Goal: Find specific page/section: Find specific page/section

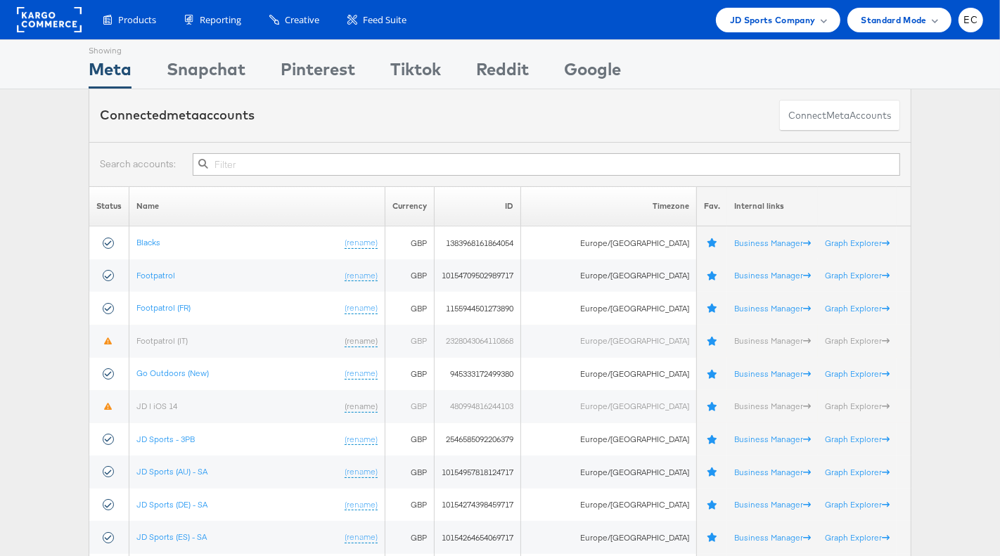
click at [281, 164] on input "text" at bounding box center [546, 164] width 707 height 23
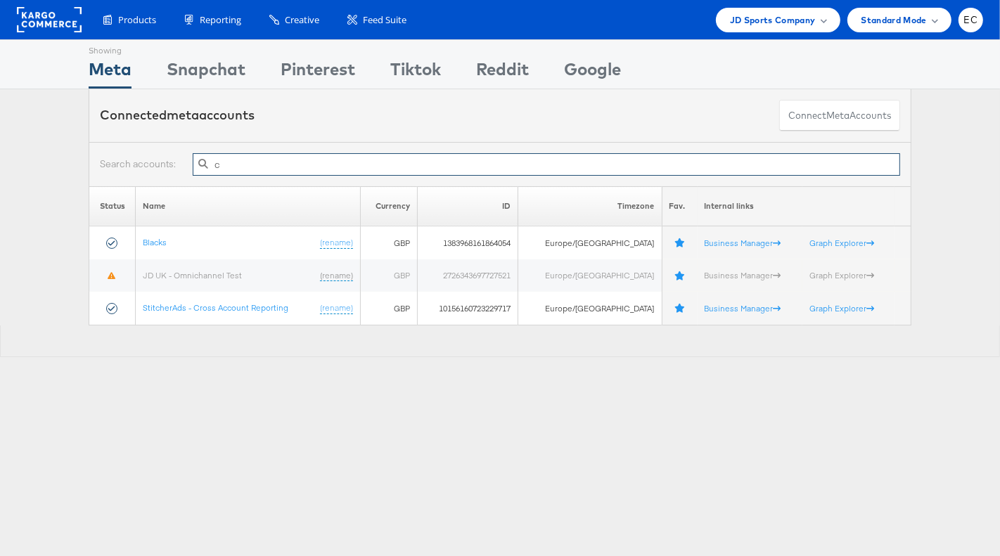
type input "cr"
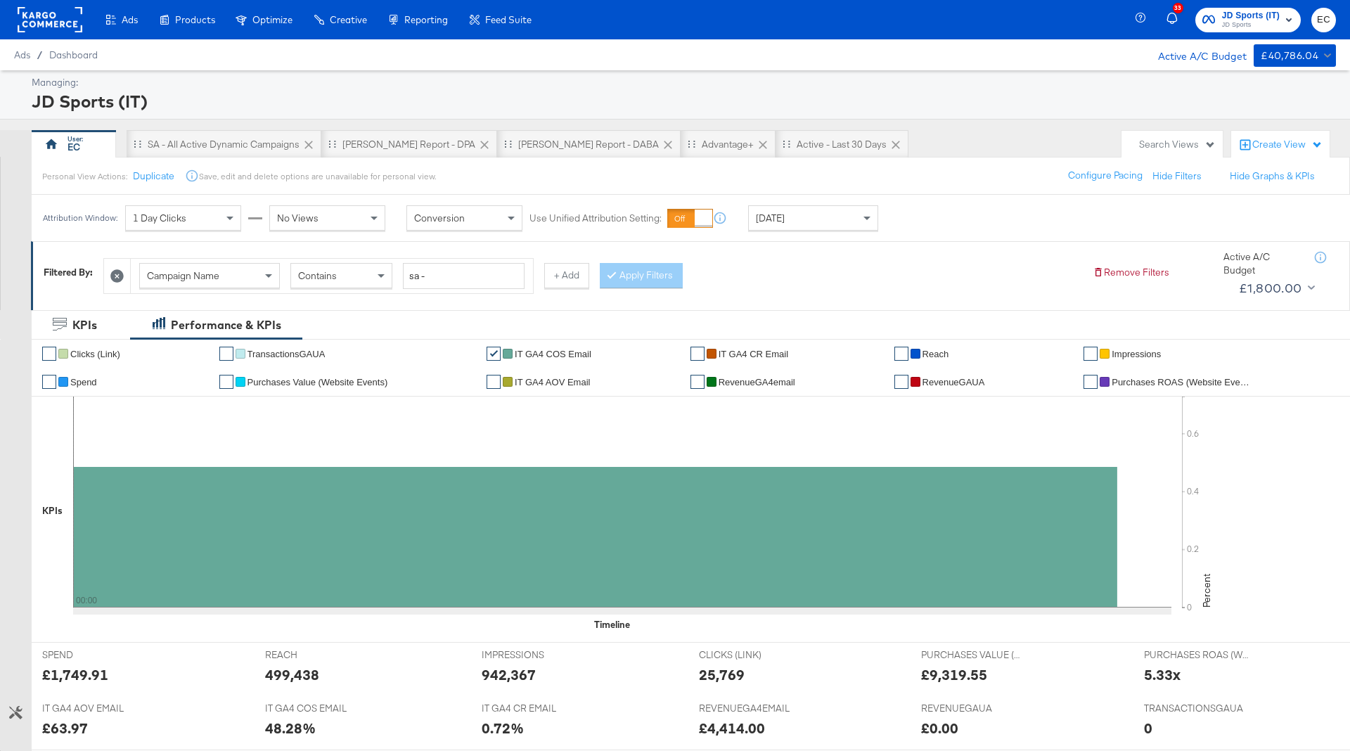
click at [796, 225] on div "Yesterday" at bounding box center [813, 218] width 129 height 24
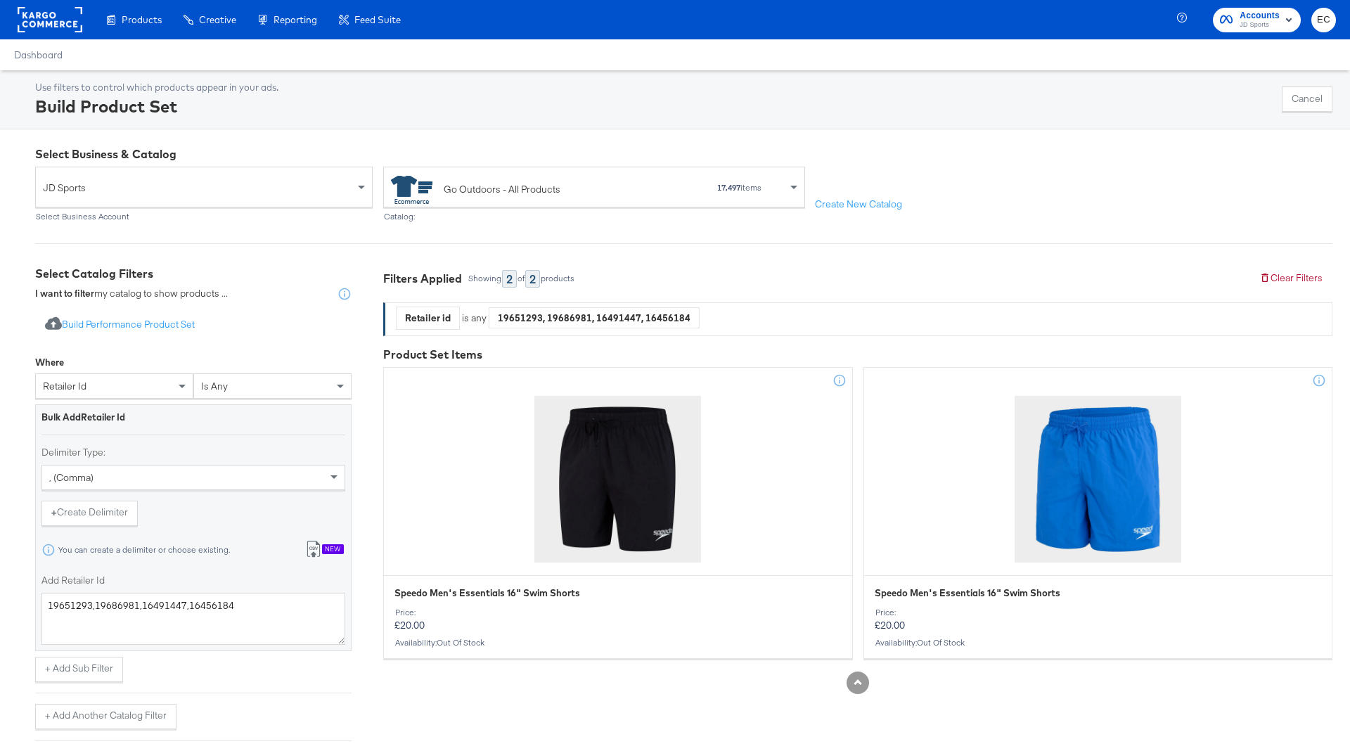
scroll to position [175, 0]
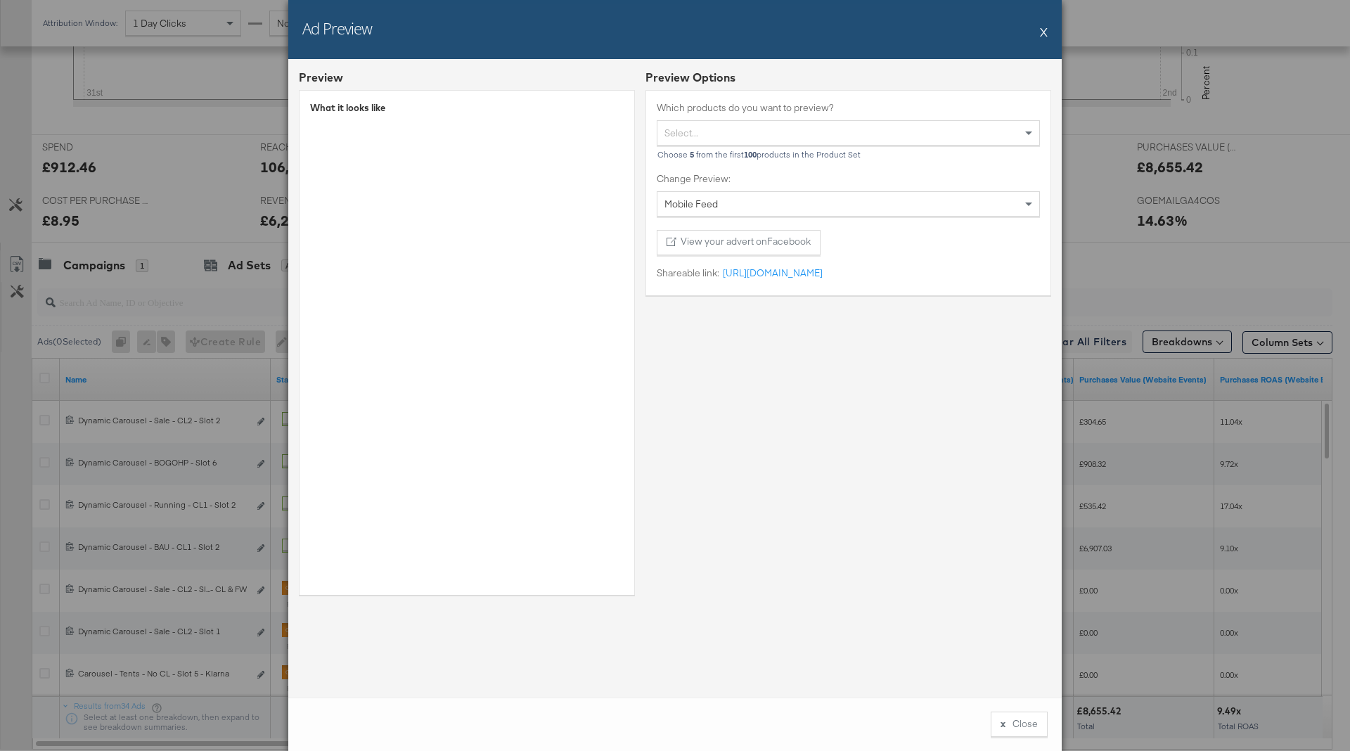
scroll to position [539, 0]
